Goal: Book appointment/travel/reservation

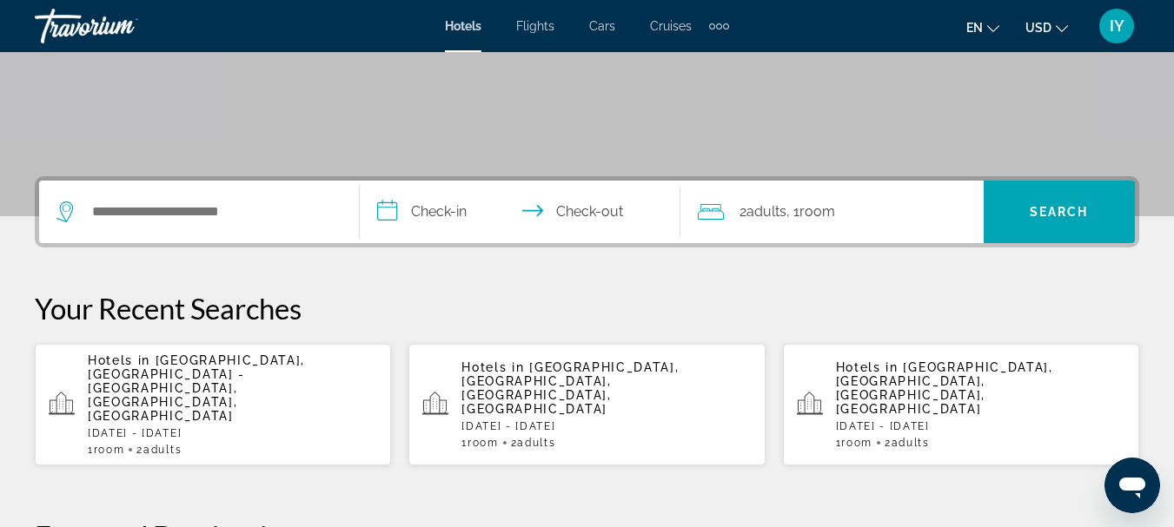
scroll to position [348, 0]
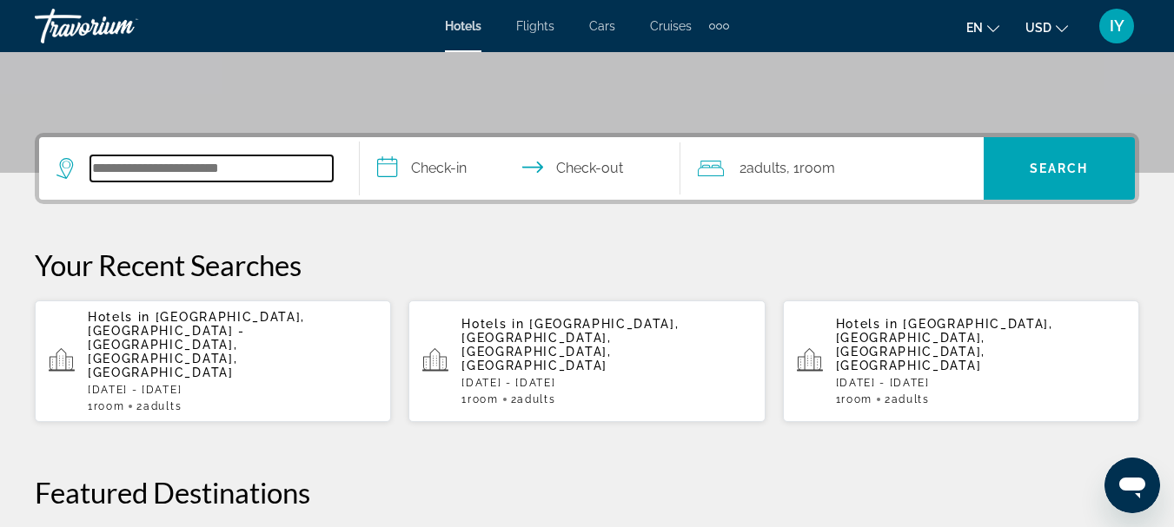
click at [103, 172] on input "Search hotel destination" at bounding box center [211, 168] width 242 height 26
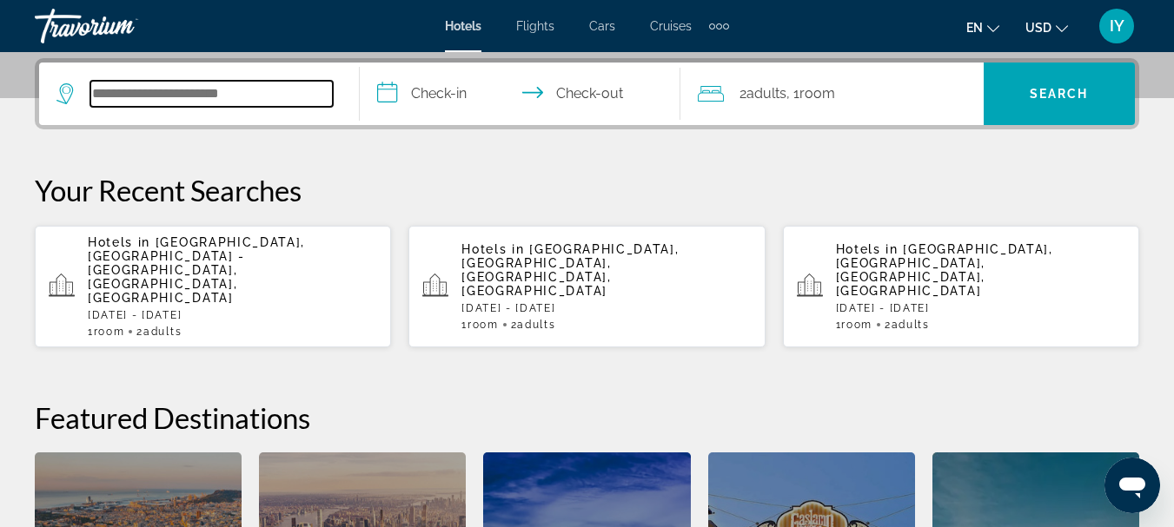
scroll to position [425, 0]
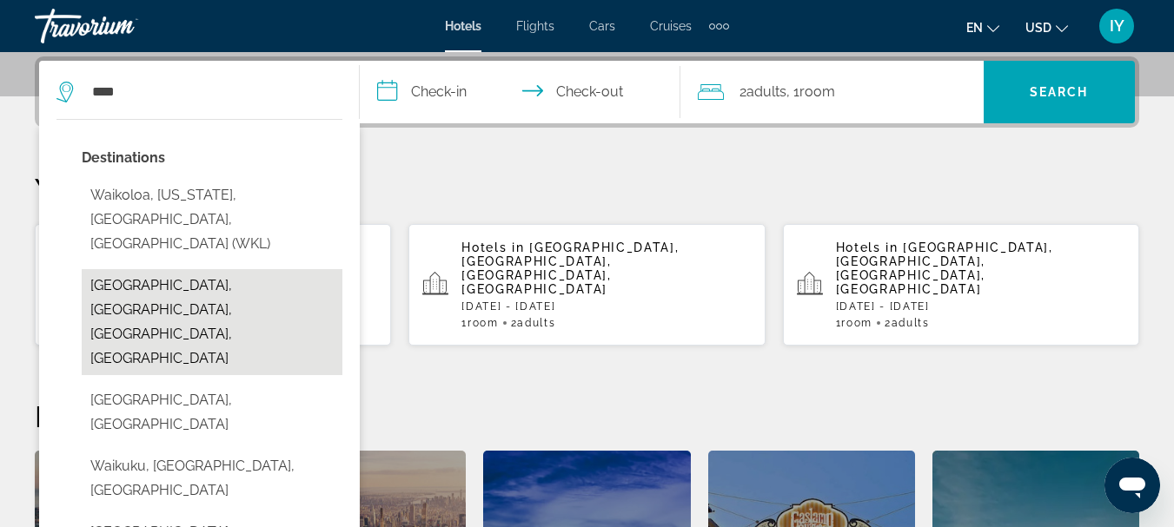
click at [172, 269] on button "[GEOGRAPHIC_DATA], [GEOGRAPHIC_DATA], [GEOGRAPHIC_DATA], [GEOGRAPHIC_DATA]" at bounding box center [212, 322] width 261 height 106
type input "**********"
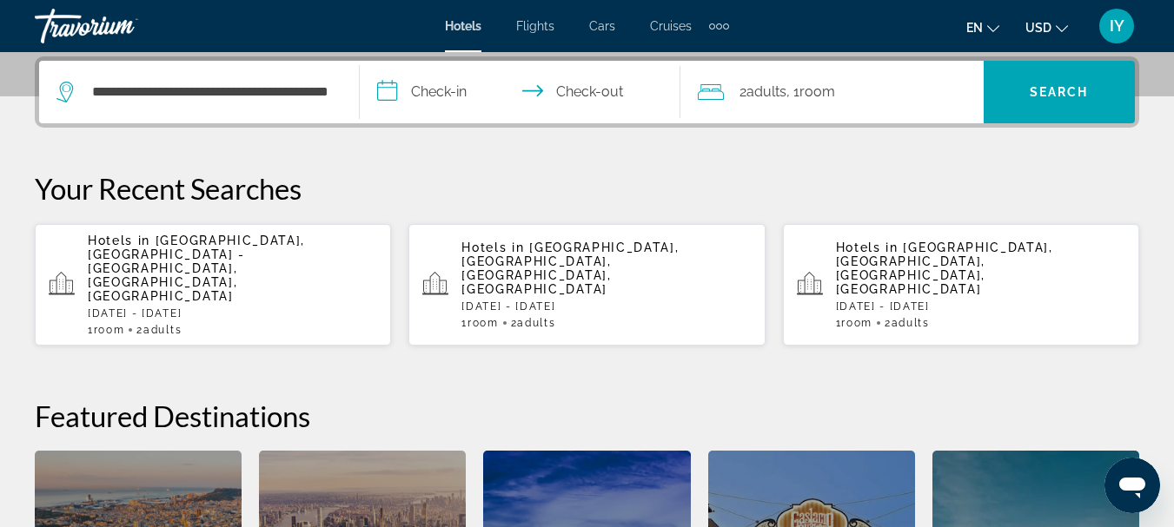
click at [384, 95] on input "**********" at bounding box center [524, 95] width 328 height 68
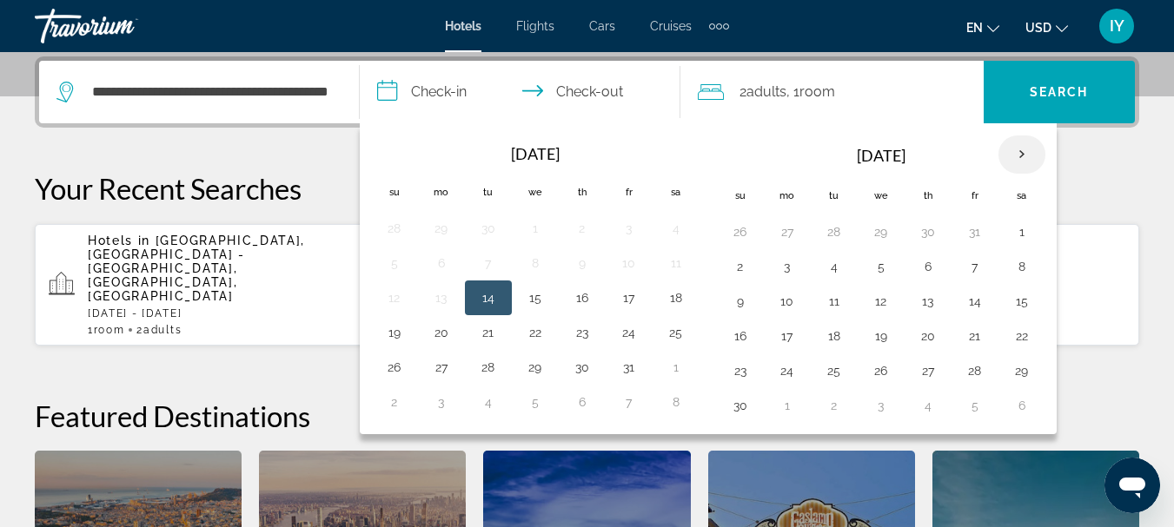
click at [1015, 147] on th "Next month" at bounding box center [1021, 155] width 47 height 38
click at [1020, 149] on th "Next month" at bounding box center [1021, 155] width 47 height 38
click at [1017, 333] on button "21" at bounding box center [1022, 336] width 28 height 24
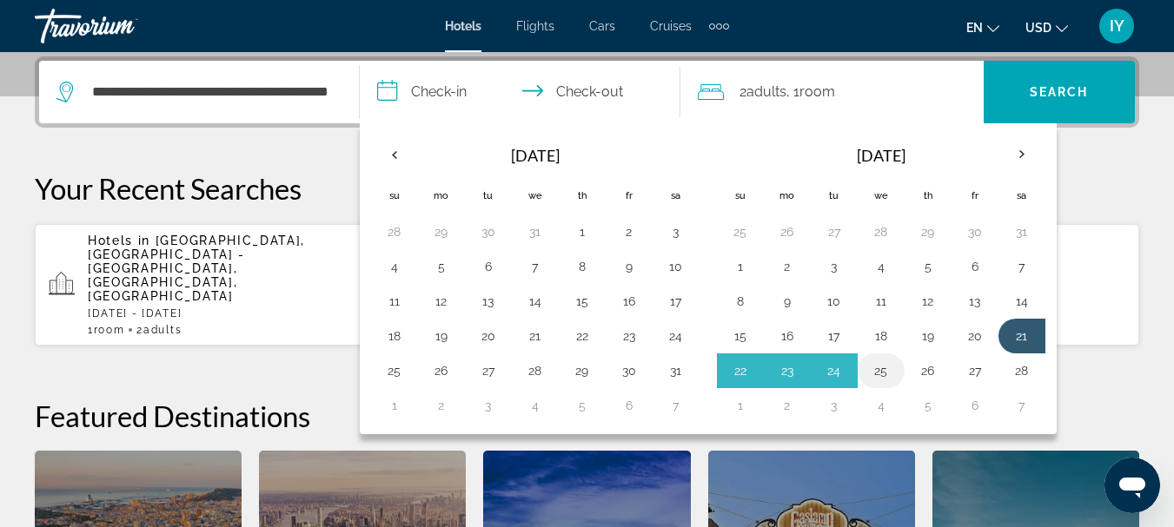
click at [880, 365] on button "25" at bounding box center [881, 371] width 28 height 24
type input "**********"
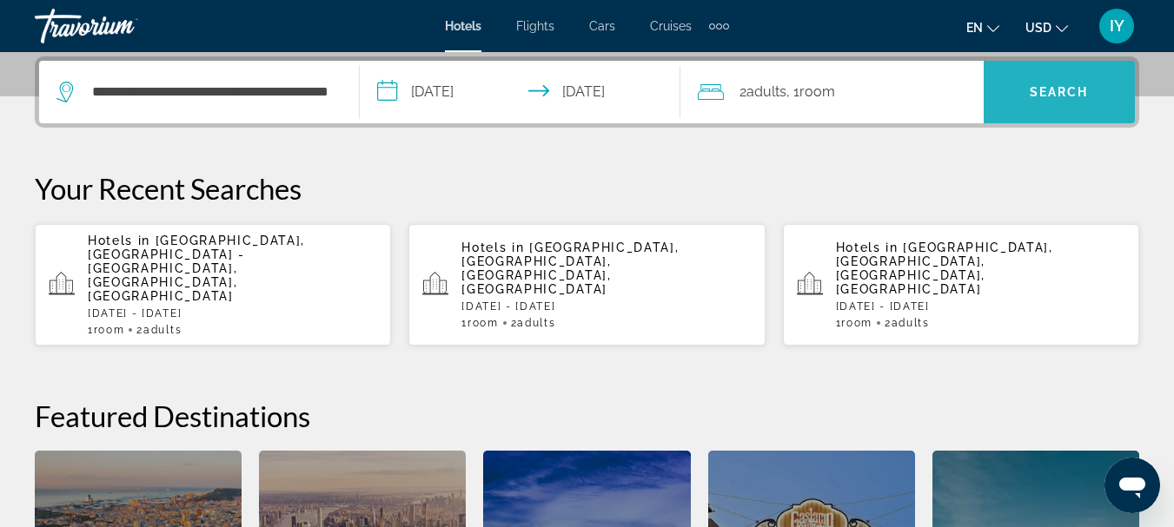
click at [1055, 96] on span "Search" at bounding box center [1058, 92] width 59 height 14
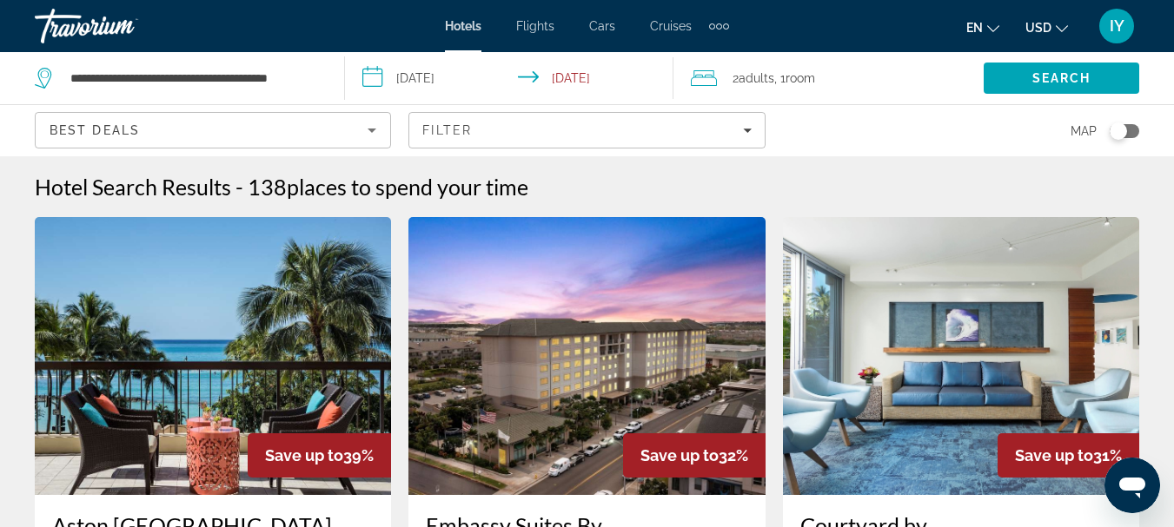
click at [367, 80] on input "**********" at bounding box center [512, 80] width 334 height 57
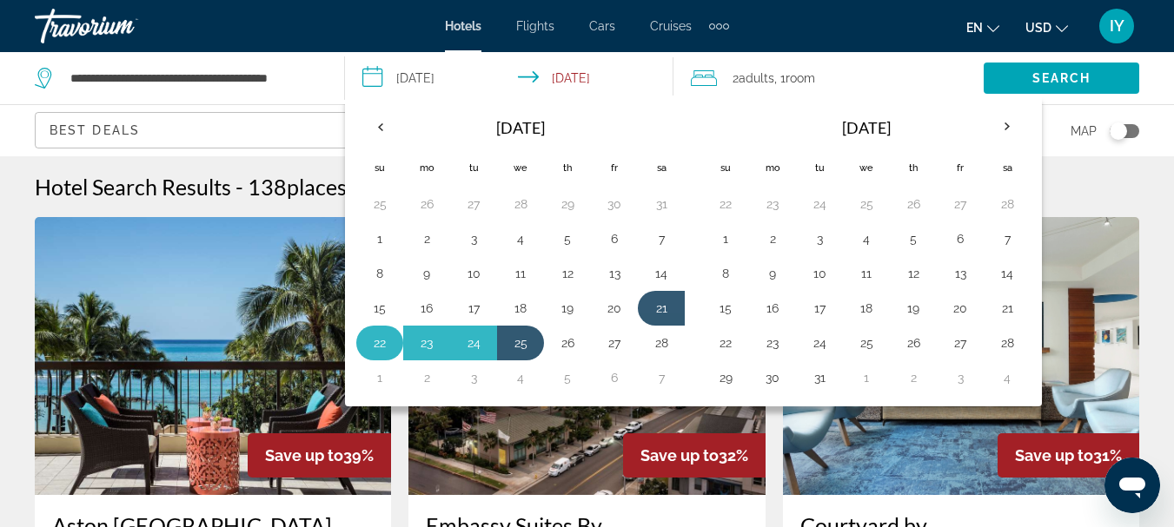
click at [374, 342] on button "22" at bounding box center [380, 343] width 28 height 24
click at [522, 345] on button "25" at bounding box center [520, 343] width 28 height 24
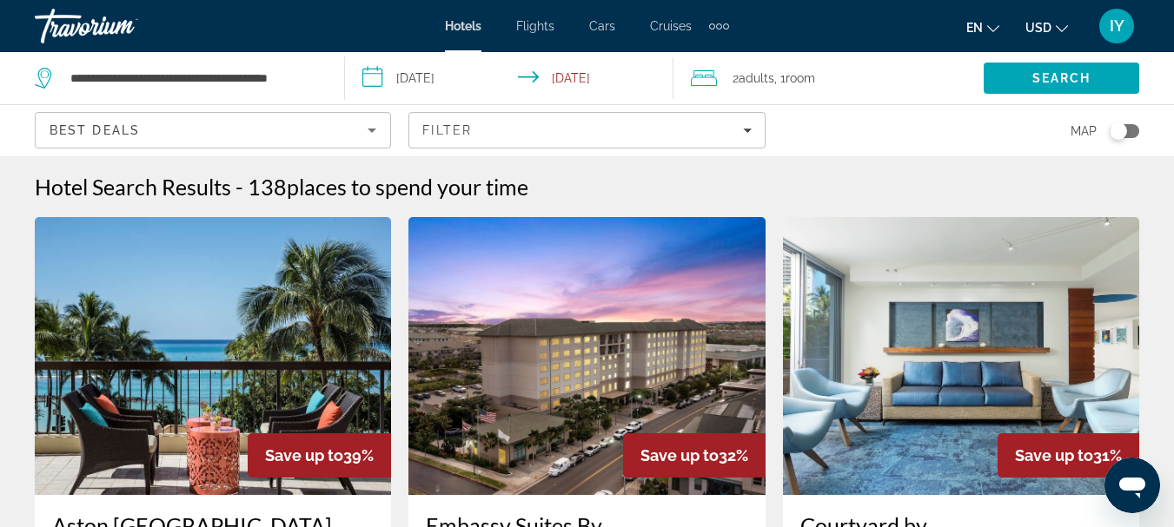
type input "**********"
click at [1047, 80] on span "Search" at bounding box center [1061, 78] width 59 height 14
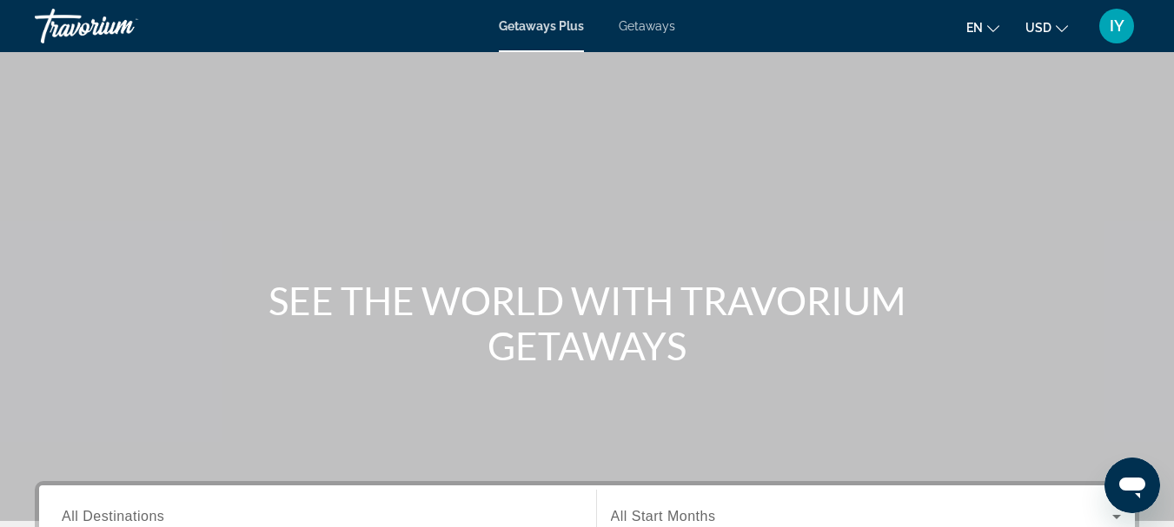
click at [644, 25] on span "Getaways" at bounding box center [647, 26] width 56 height 14
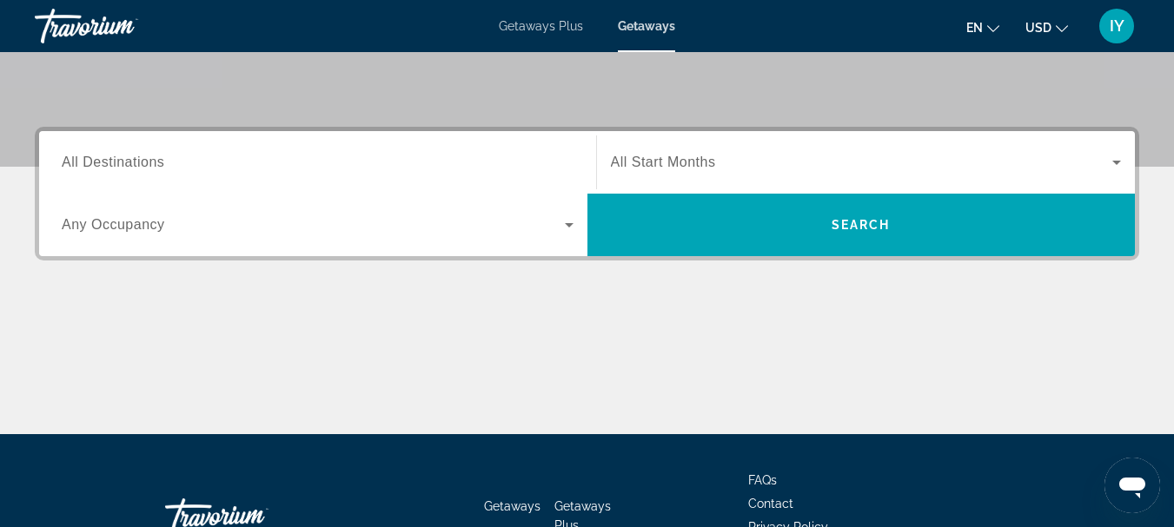
scroll to position [359, 0]
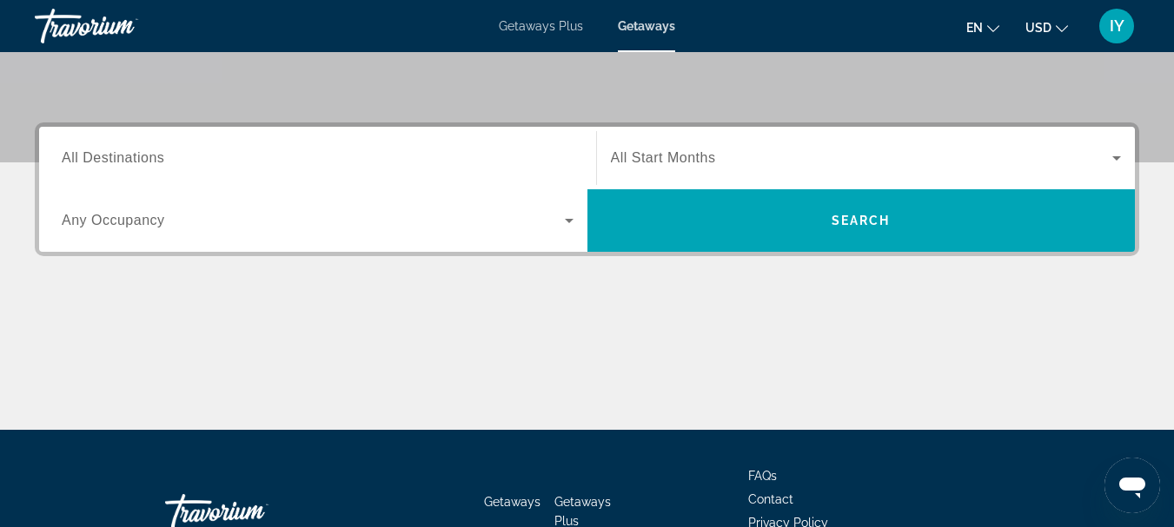
click at [124, 155] on span "All Destinations" at bounding box center [113, 157] width 103 height 15
click at [124, 155] on input "Destination All Destinations" at bounding box center [318, 159] width 512 height 21
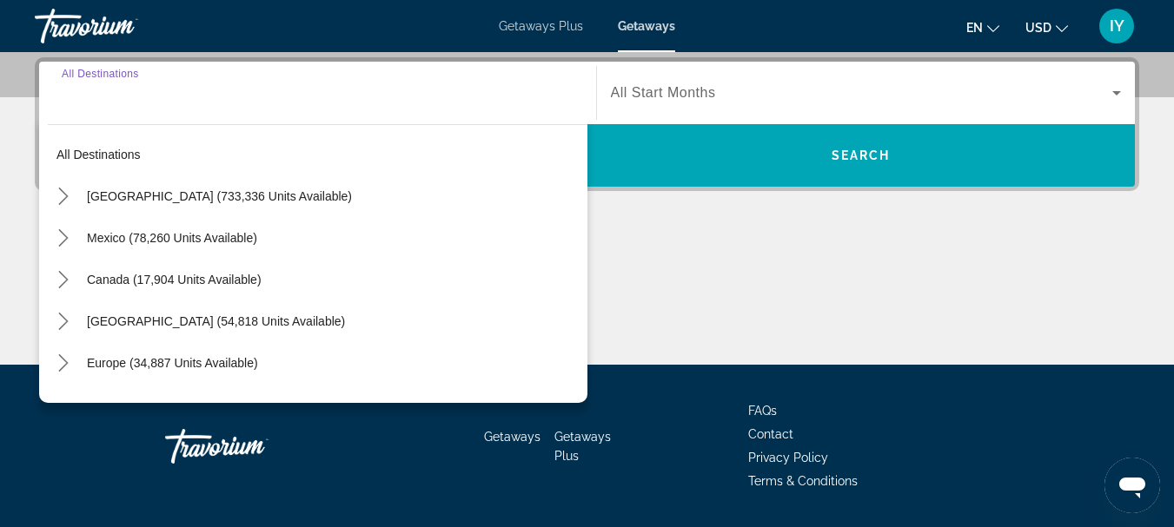
scroll to position [425, 0]
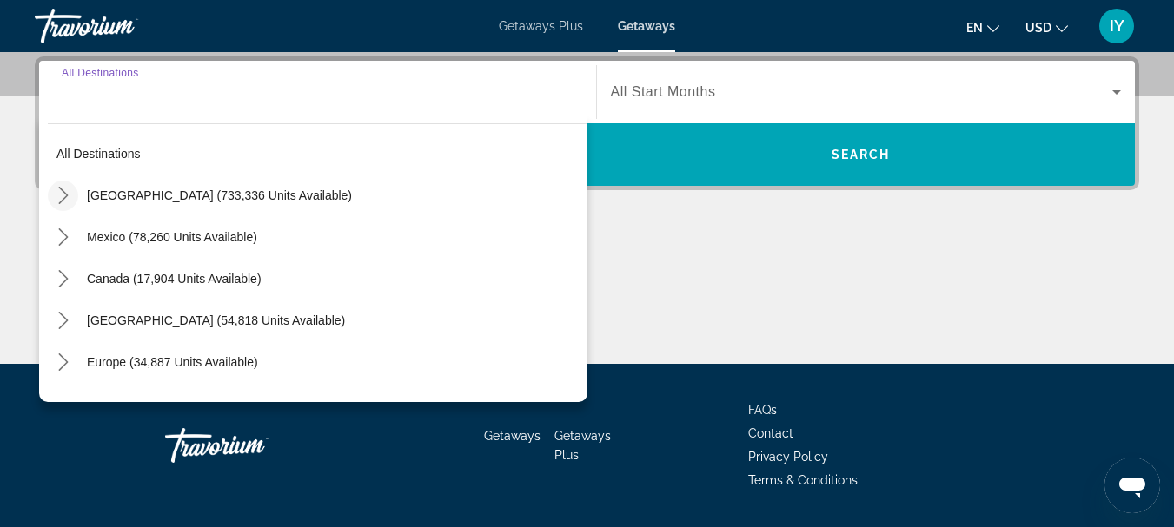
click at [67, 190] on icon "Toggle United States (733,336 units available) submenu" at bounding box center [63, 195] width 17 height 17
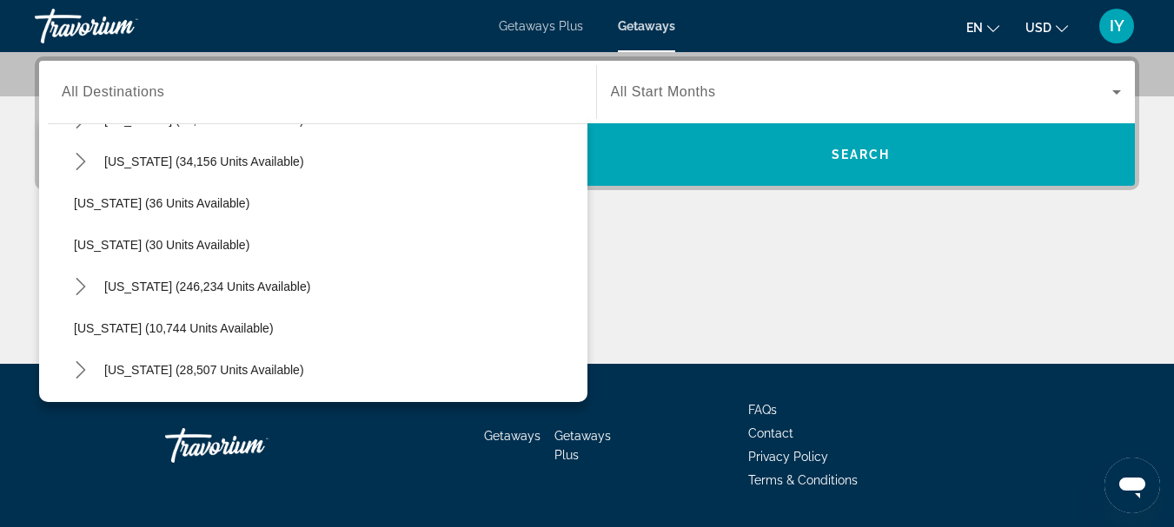
scroll to position [254, 0]
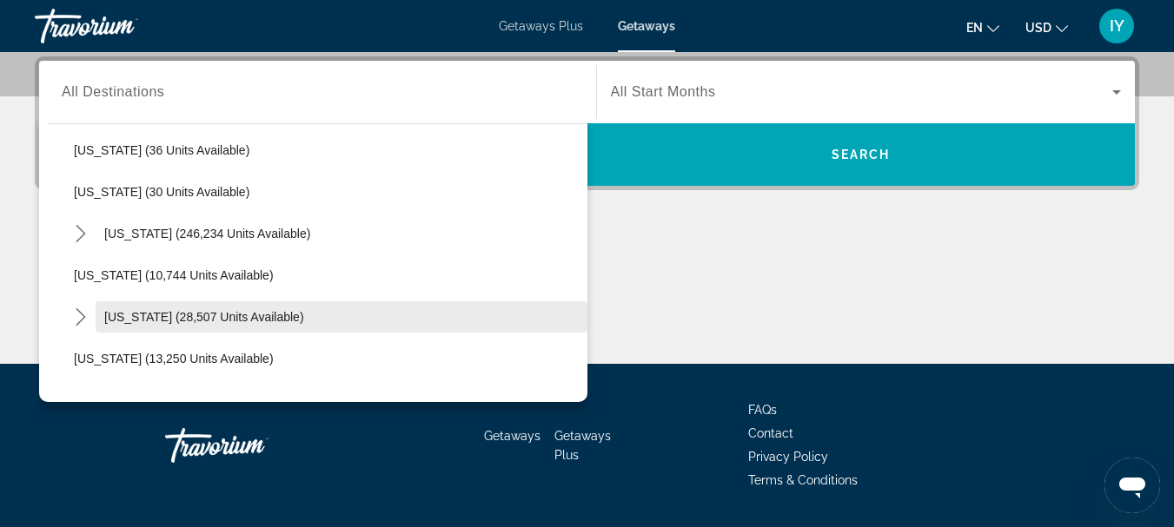
click at [227, 318] on span "Hawaii (28,507 units available)" at bounding box center [204, 317] width 200 height 14
type input "**********"
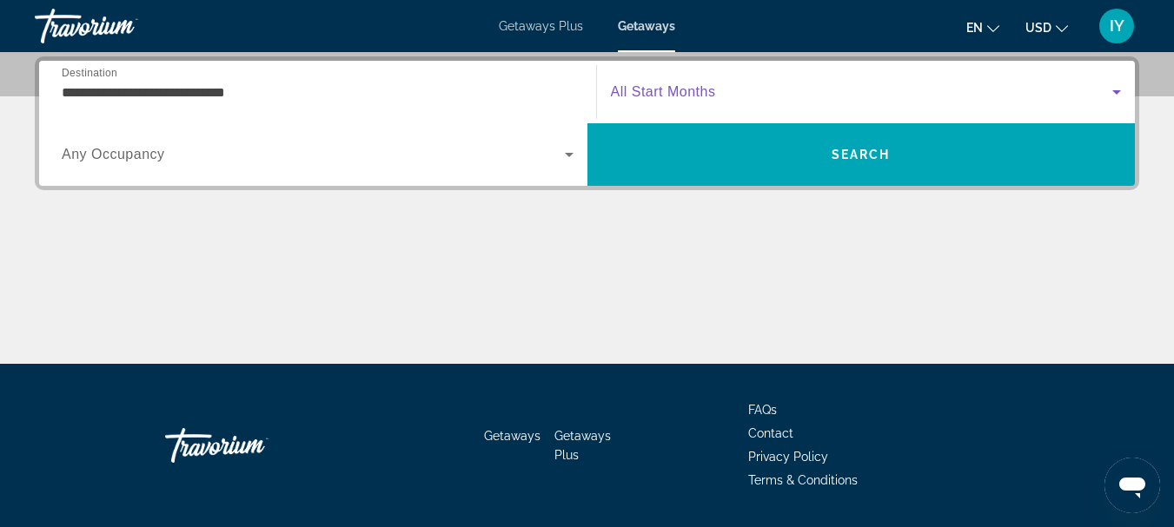
click at [1110, 93] on icon "Search widget" at bounding box center [1116, 92] width 21 height 21
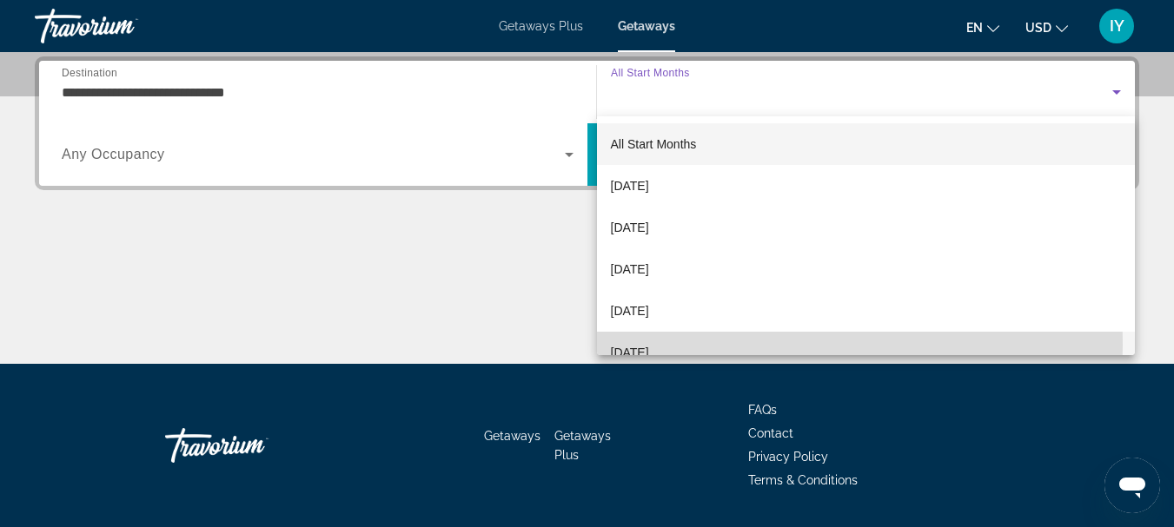
click at [649, 345] on span "February 2026" at bounding box center [630, 352] width 38 height 21
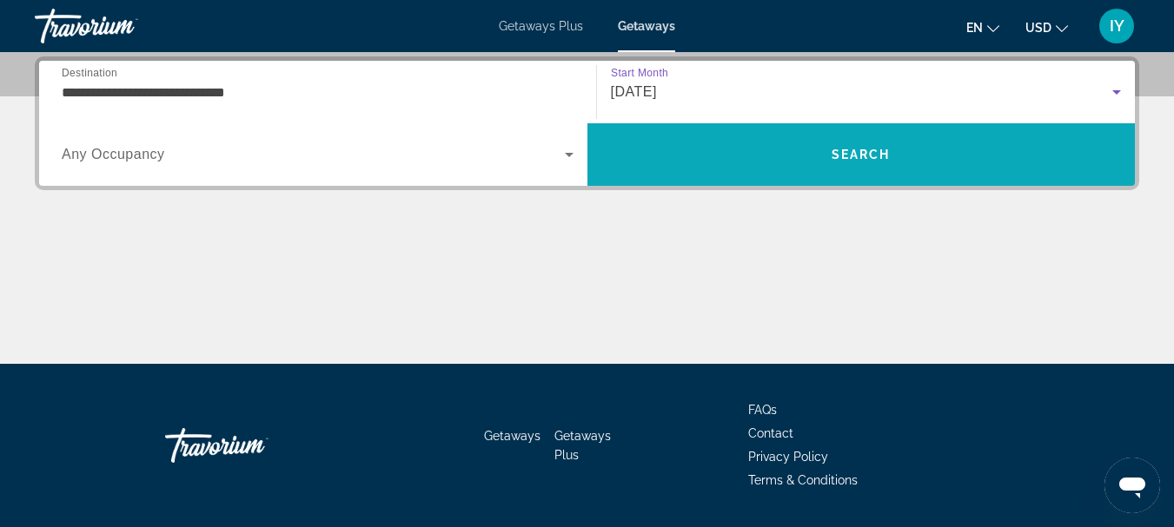
click at [865, 137] on span "Search" at bounding box center [861, 155] width 548 height 42
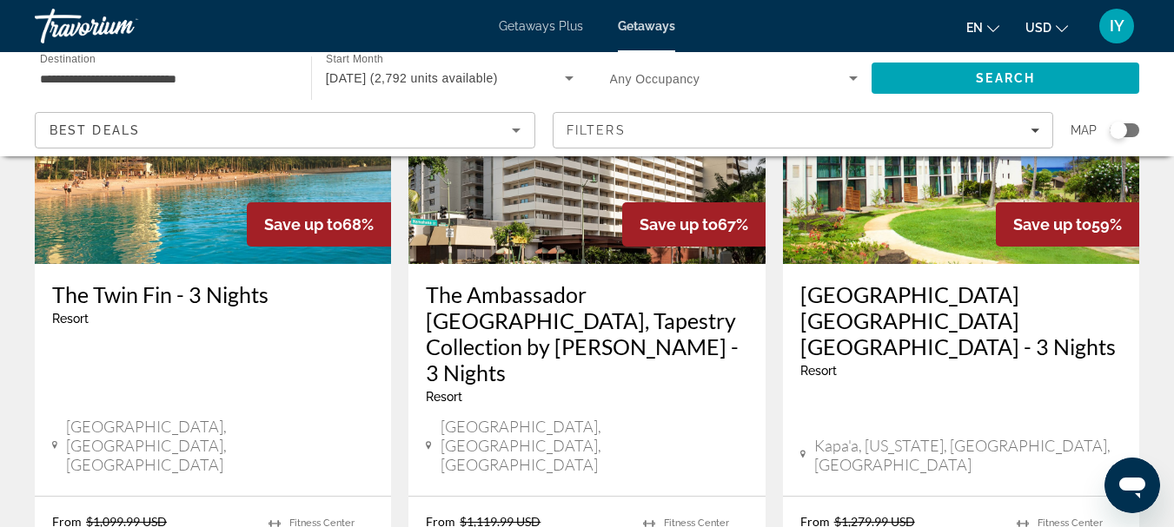
scroll to position [221, 0]
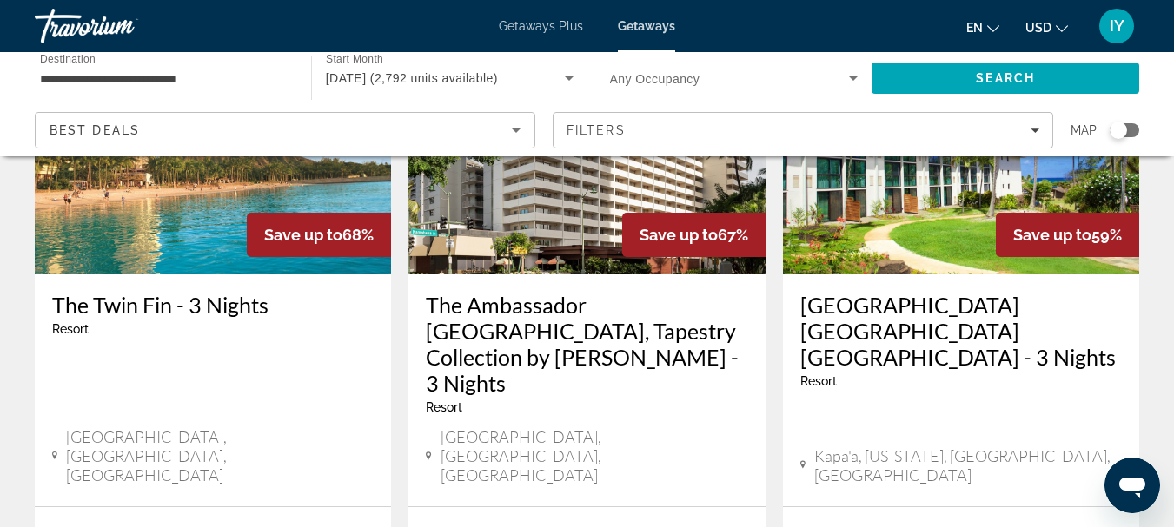
click at [198, 210] on img "Main content" at bounding box center [213, 136] width 356 height 278
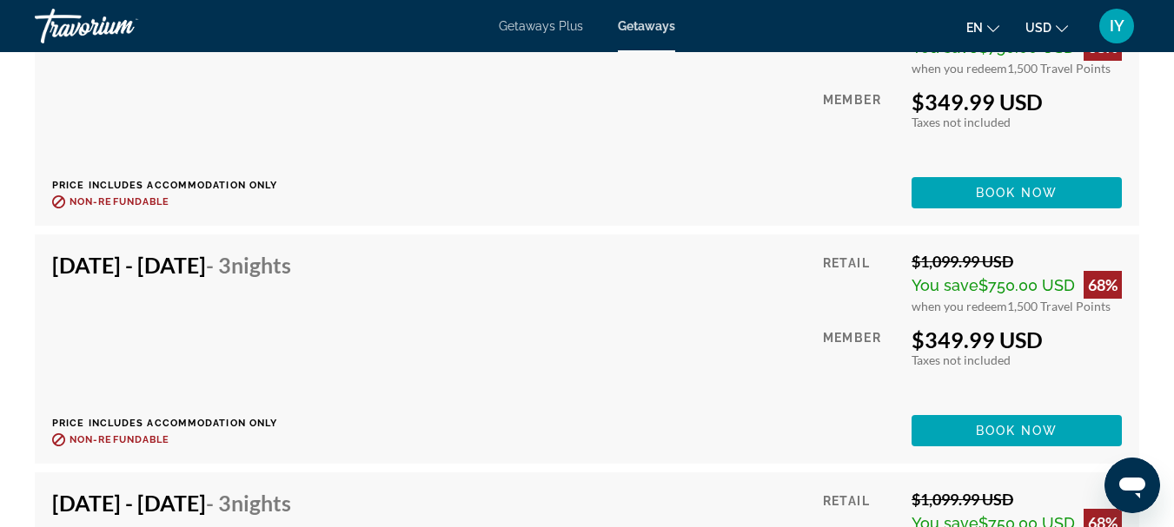
scroll to position [8373, 0]
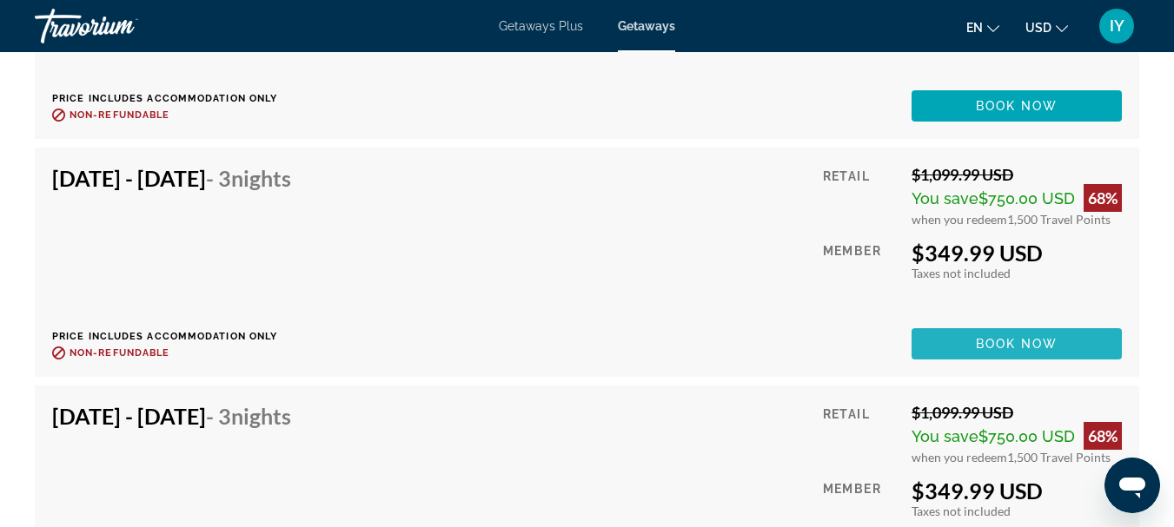
click at [1008, 341] on span "Book now" at bounding box center [1017, 344] width 83 height 14
